Goal: Task Accomplishment & Management: Use online tool/utility

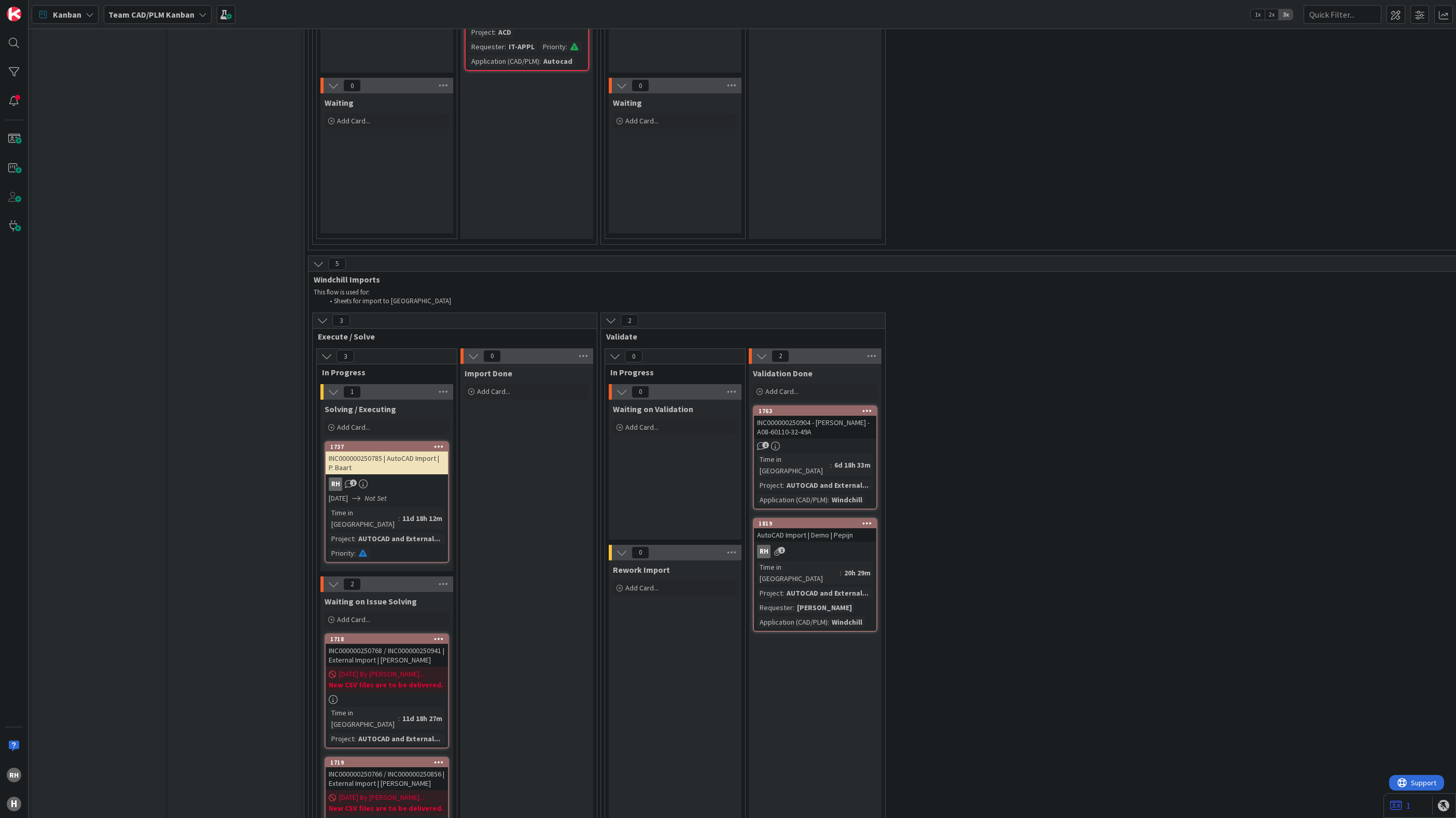
scroll to position [3032, 0]
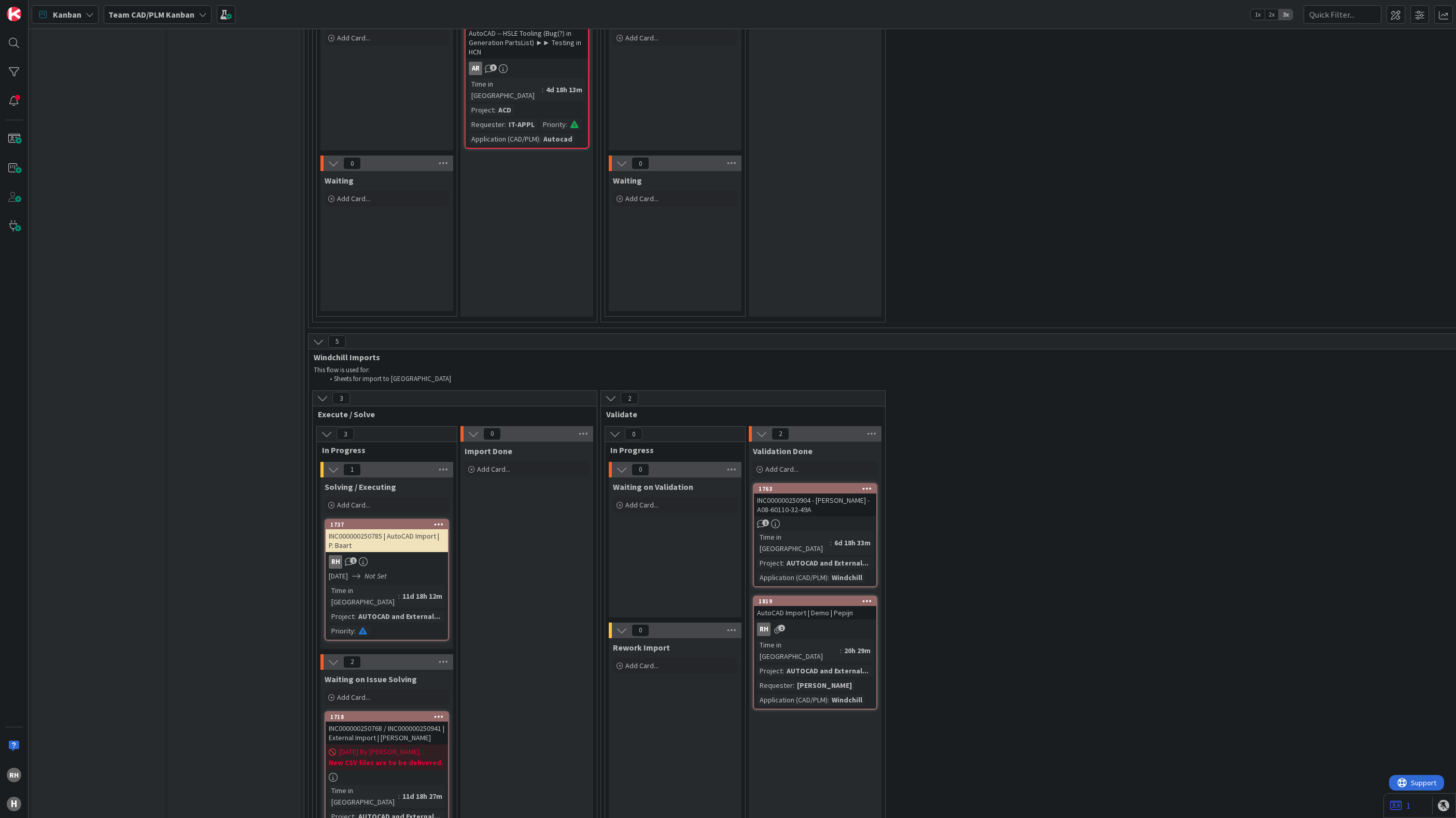
click at [400, 590] on div "11d 18h 12m" at bounding box center [422, 596] width 45 height 11
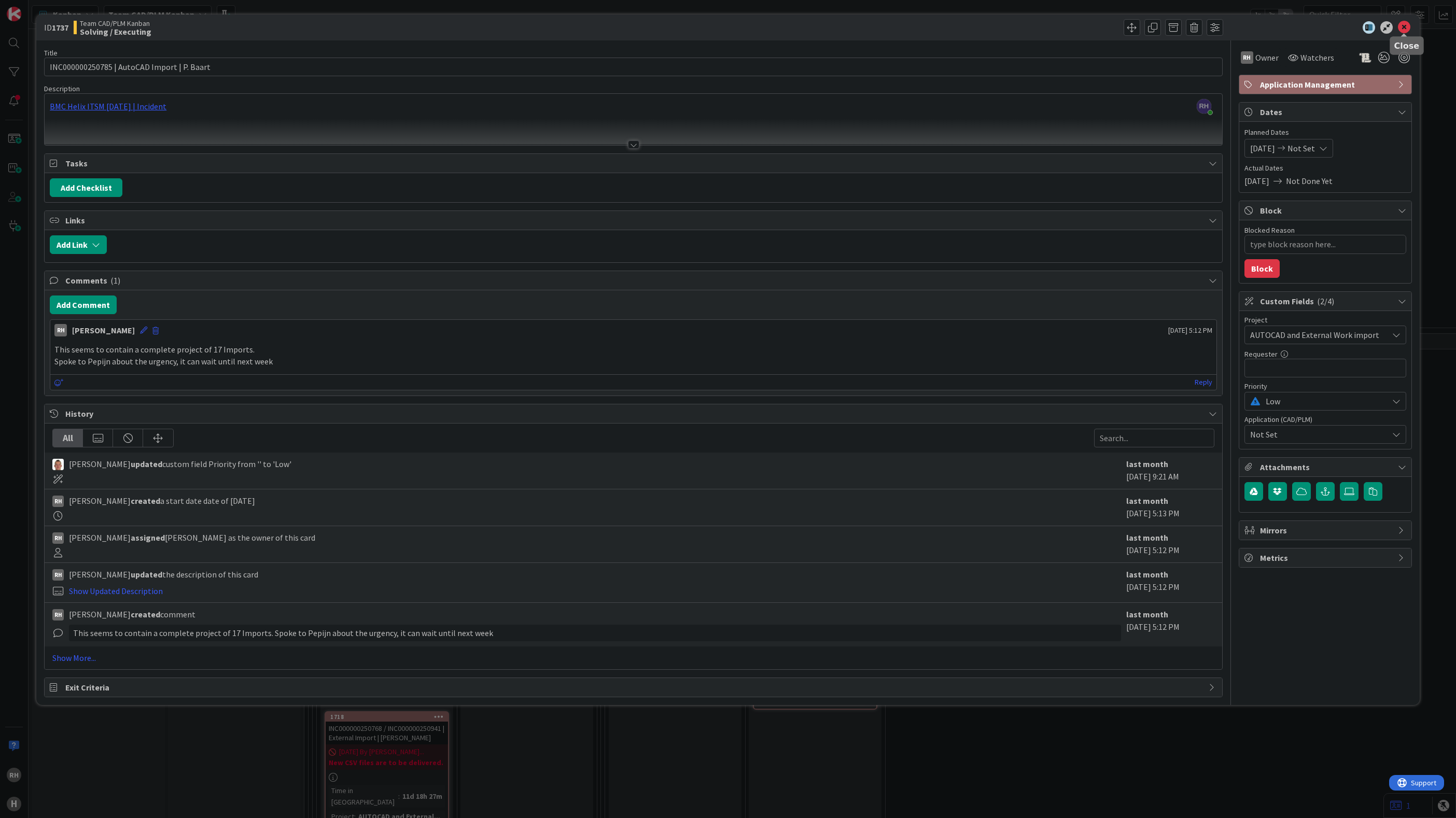
click at [1402, 27] on icon at bounding box center [1404, 28] width 12 height 12
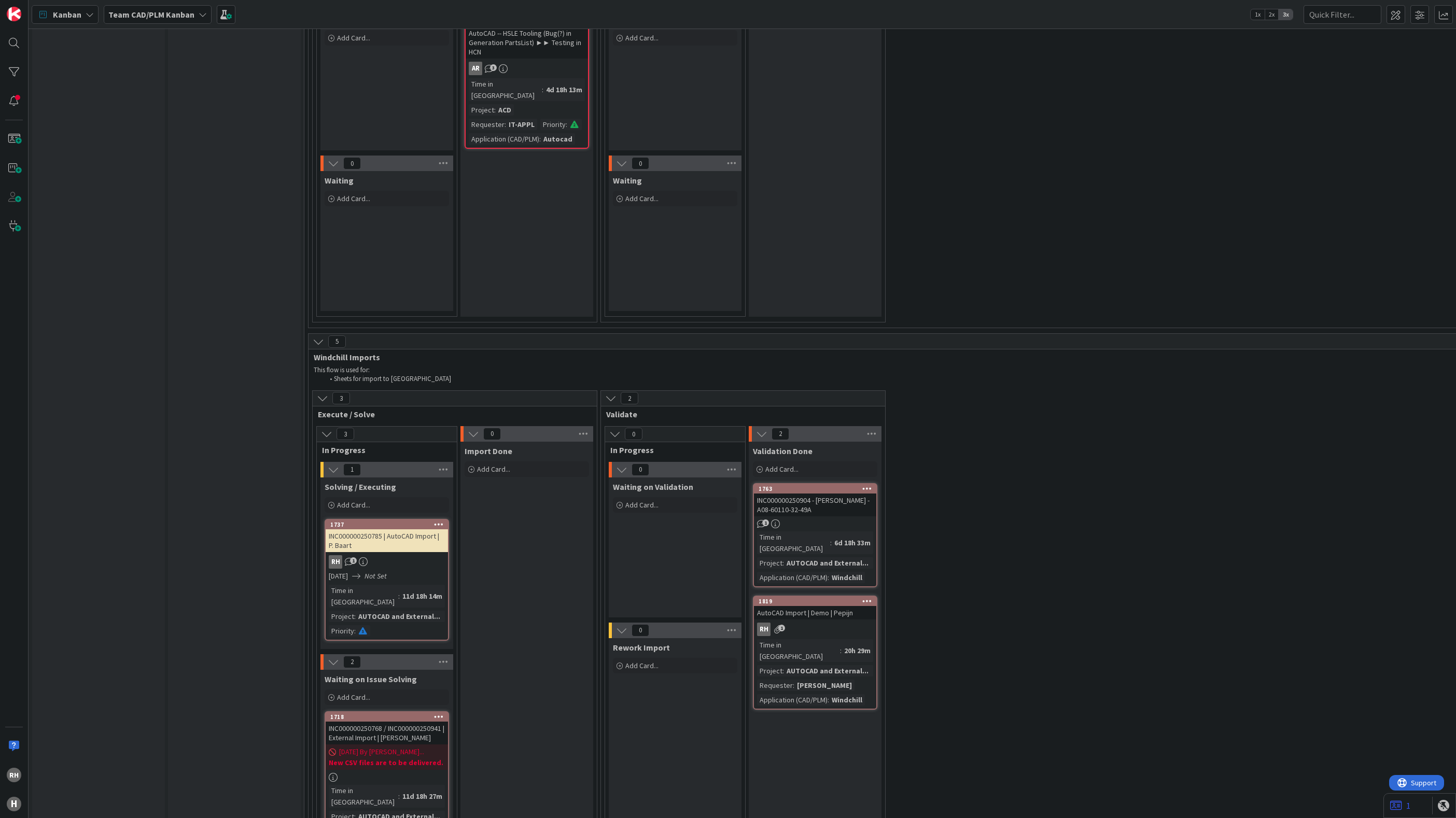
click at [408, 590] on div "11d 18h 14m" at bounding box center [422, 596] width 45 height 11
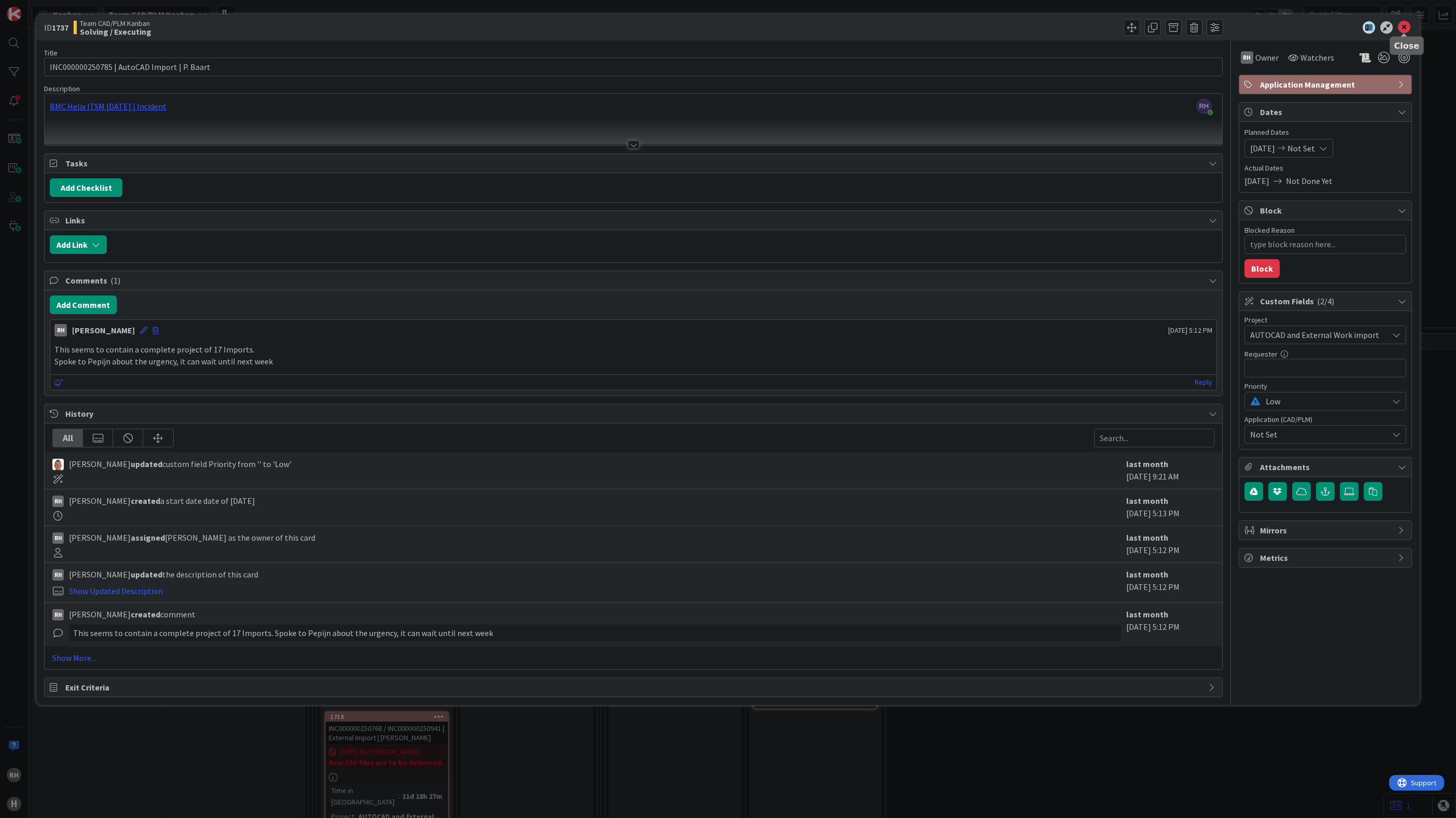
click at [1400, 25] on icon at bounding box center [1404, 28] width 12 height 12
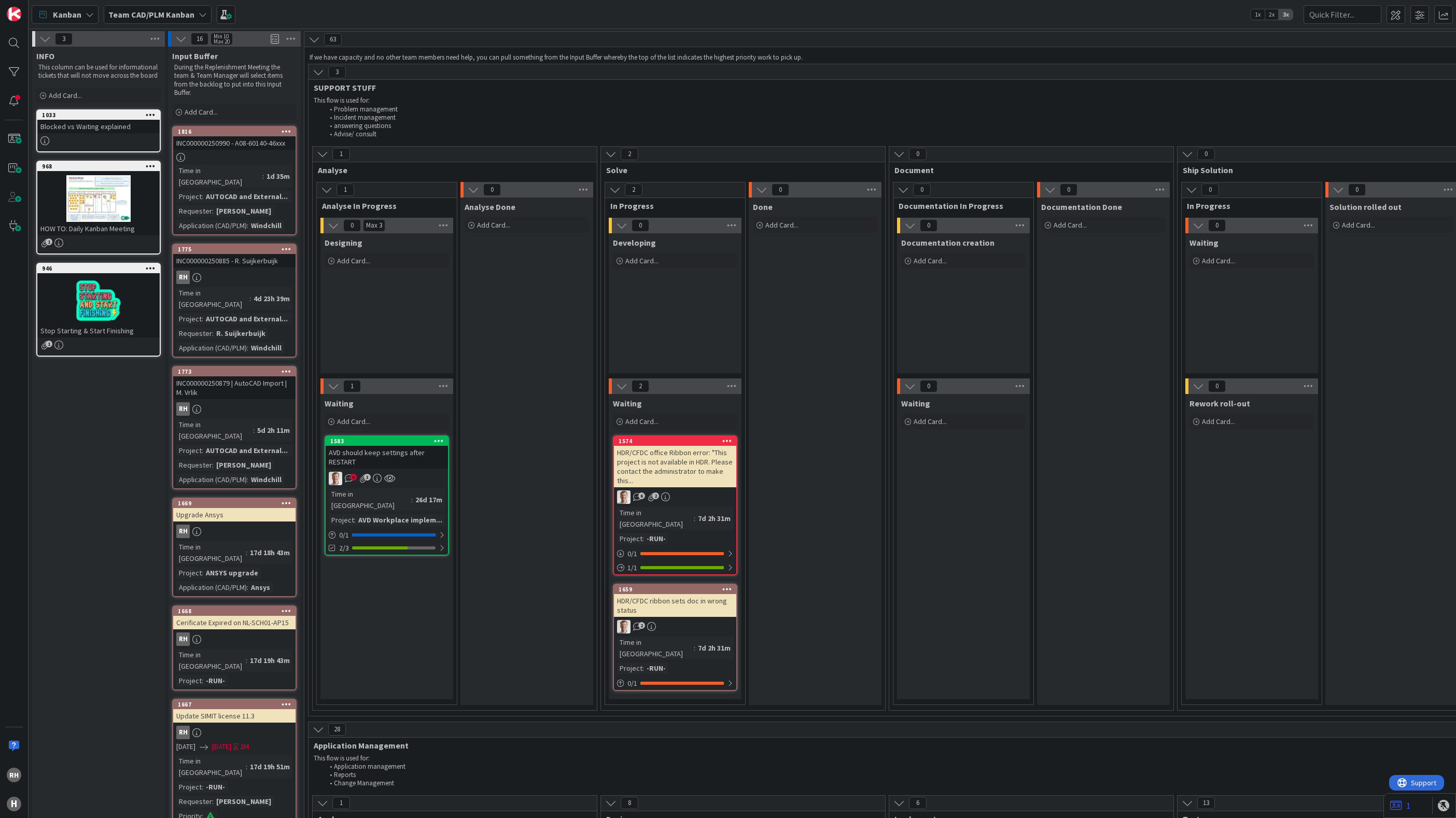
scroll to position [78, 0]
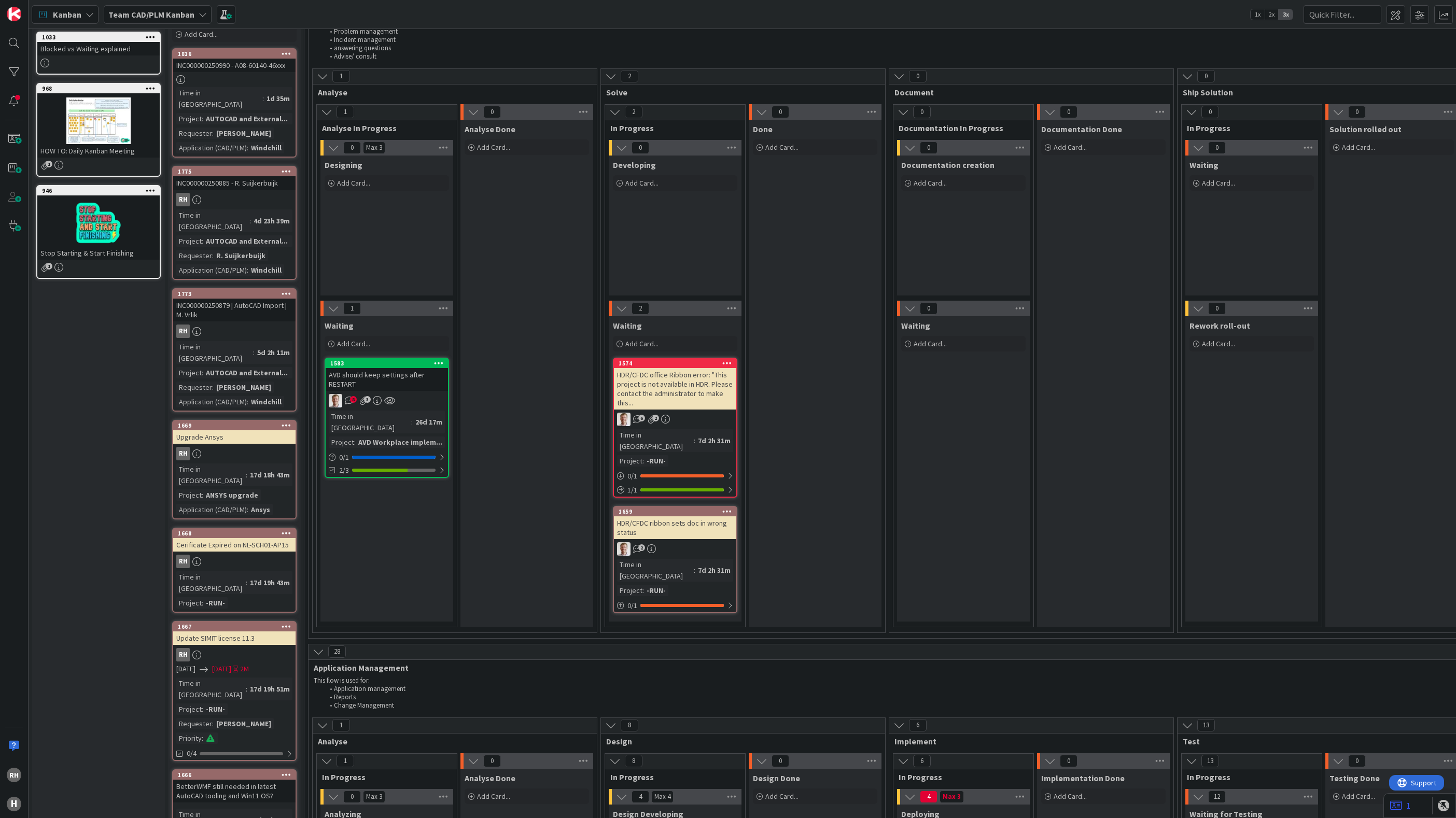
click at [251, 298] on div "INC000000250879 | AutoCAD Import | M. Vrlik" at bounding box center [234, 310] width 123 height 23
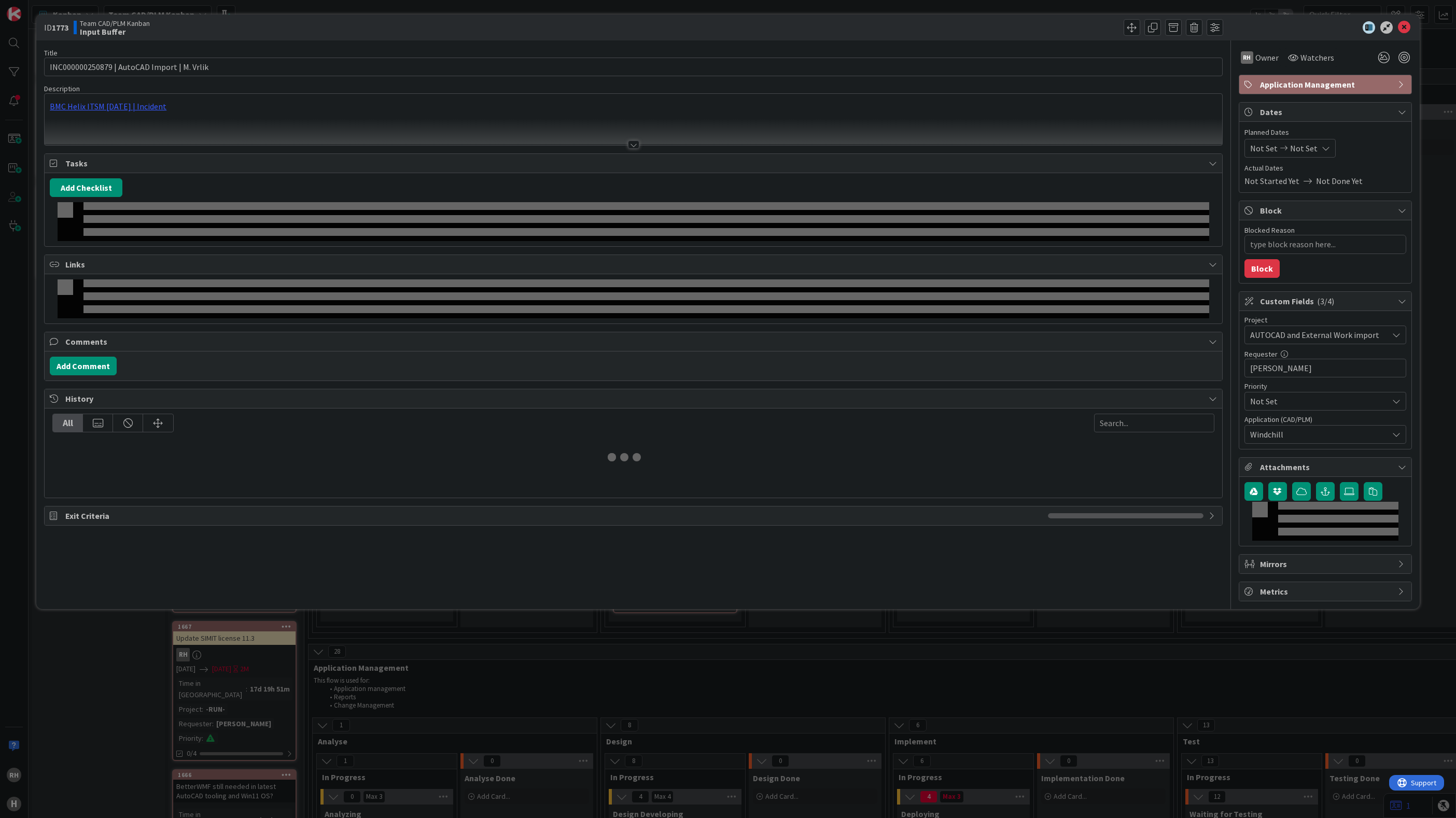
type textarea "x"
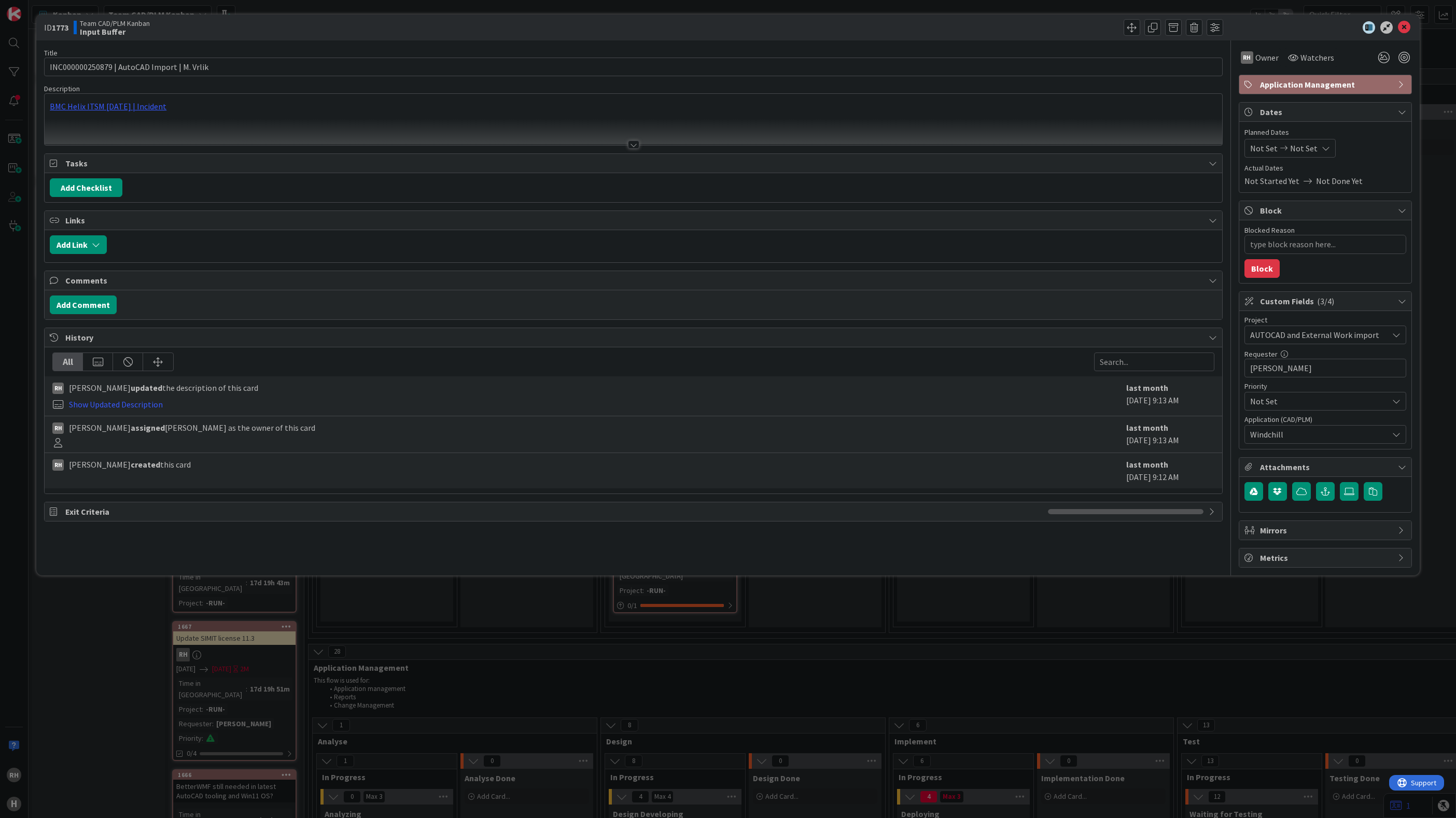
click at [151, 114] on div "BMC Helix ITSM 23.3.02 | Incident" at bounding box center [633, 119] width 1177 height 51
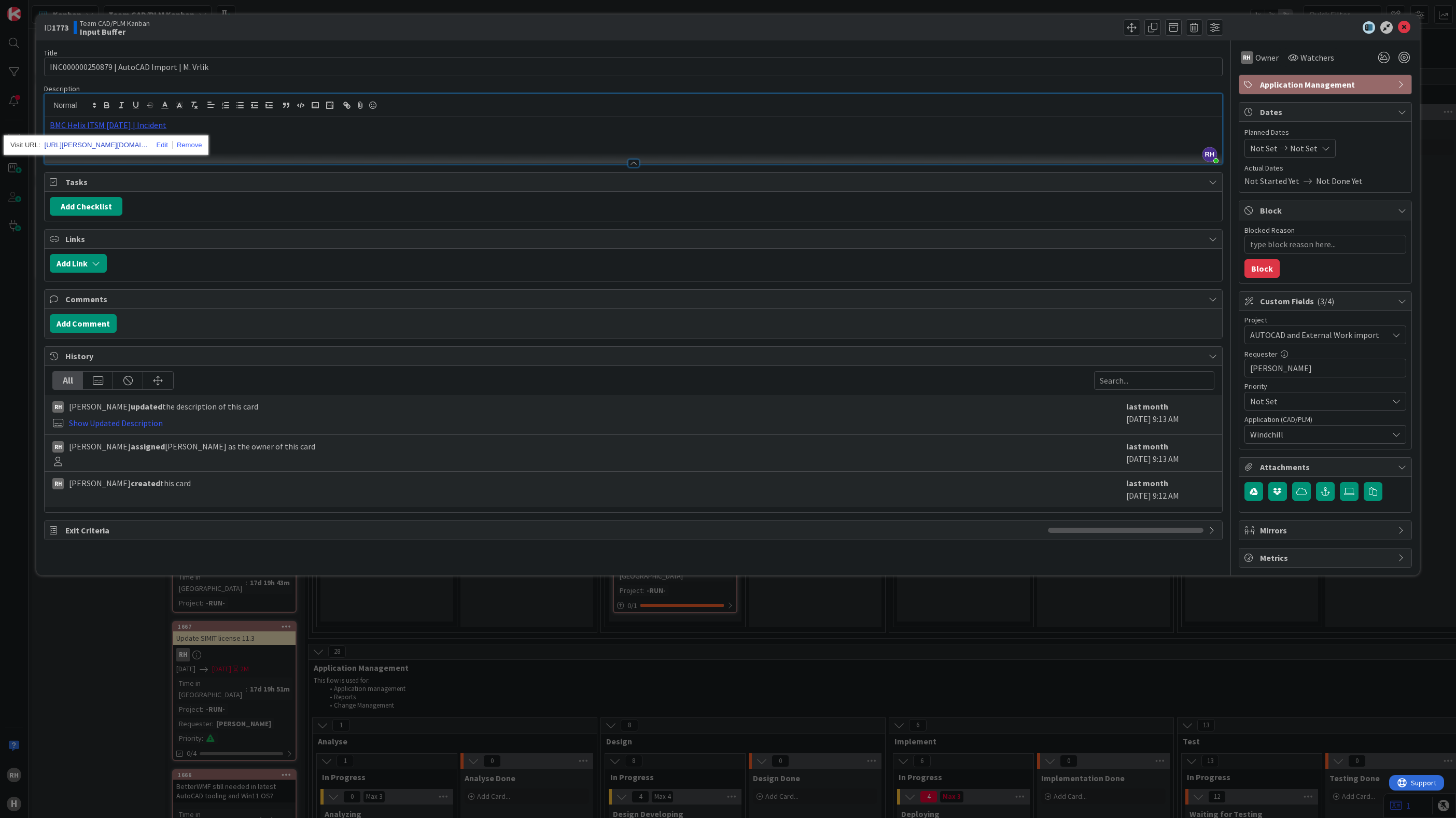
click at [122, 146] on link "https://huisman-smartit.onbmc.com/smartit/app/#/incident/AGGF4KX6HRENQATBOVIGTB…" at bounding box center [96, 145] width 103 height 14
